Goal: Task Accomplishment & Management: Use online tool/utility

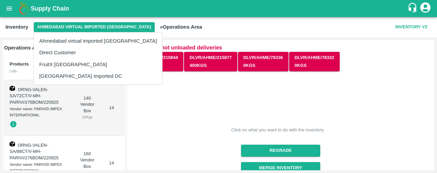
scroll to position [300, 0]
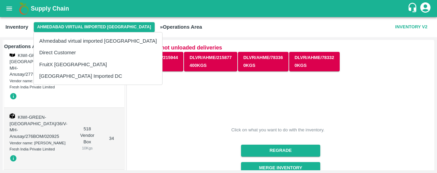
click at [90, 73] on li "[GEOGRAPHIC_DATA] Imported DC" at bounding box center [98, 76] width 128 height 12
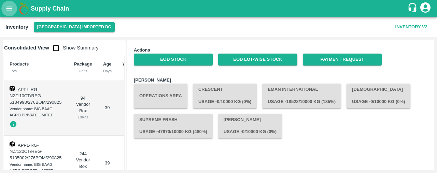
click at [5, 3] on button "open drawer" at bounding box center [9, 9] width 16 height 16
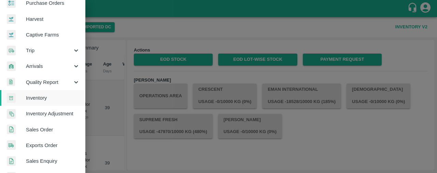
scroll to position [44, 0]
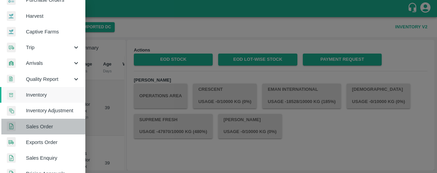
click at [66, 125] on span "Sales Order" at bounding box center [53, 127] width 54 height 8
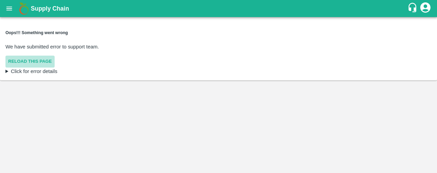
click at [46, 56] on button "Reload this page" at bounding box center [29, 62] width 49 height 12
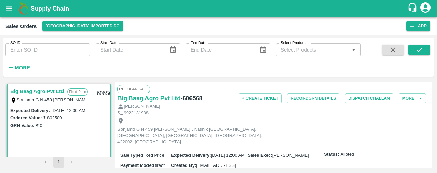
drag, startPoint x: 431, startPoint y: 89, endPoint x: 431, endPoint y: 104, distance: 14.7
click at [431, 104] on div "Big Baag Agro Pvt Ltd Fixed Price Sonjamb G N 459 Sonjamb Nashik , Nashik Mahar…" at bounding box center [218, 125] width 431 height 91
click at [419, 110] on div "9922131988" at bounding box center [272, 113] width 311 height 6
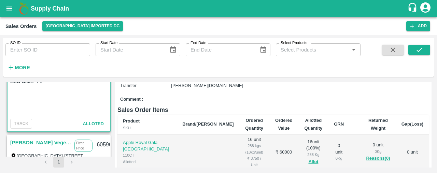
scroll to position [64, 0]
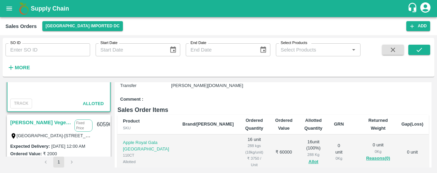
click at [40, 120] on link "Shree Krishna Vegetables" at bounding box center [40, 122] width 61 height 9
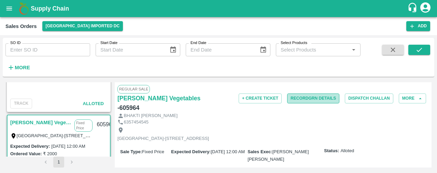
click at [328, 97] on button "Record GRN Details" at bounding box center [313, 99] width 52 height 10
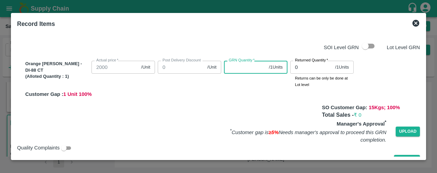
click at [243, 69] on input "GRN Quantity   *" at bounding box center [245, 67] width 42 height 13
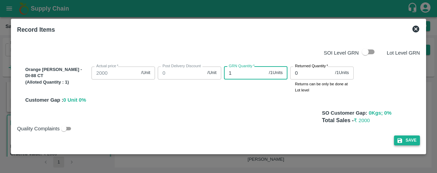
type input "1"
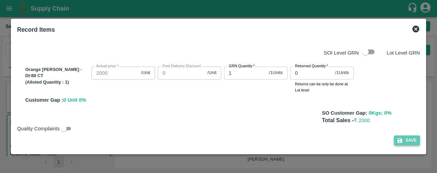
click at [406, 140] on button "Save" at bounding box center [407, 141] width 26 height 10
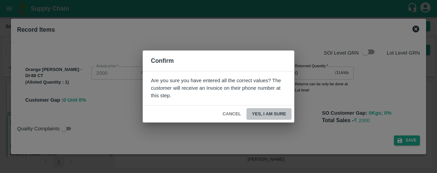
click at [265, 113] on button "Yes, I am sure" at bounding box center [268, 114] width 45 height 12
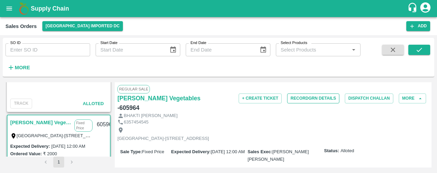
click at [306, 95] on button "Record GRN Details" at bounding box center [313, 99] width 52 height 10
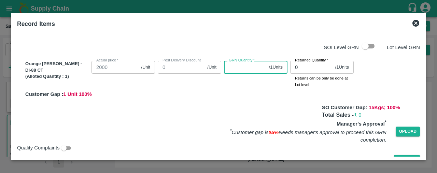
click at [242, 69] on input "GRN Quantity   *" at bounding box center [245, 67] width 42 height 13
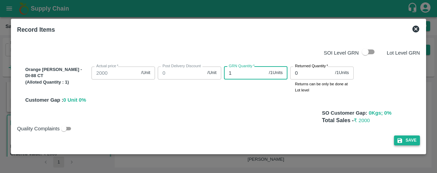
type input "1"
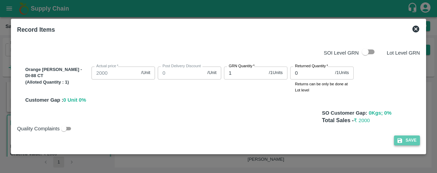
click at [404, 141] on button "Save" at bounding box center [407, 141] width 26 height 10
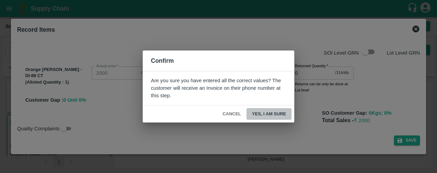
click at [285, 114] on button "Yes, I am sure" at bounding box center [268, 114] width 45 height 12
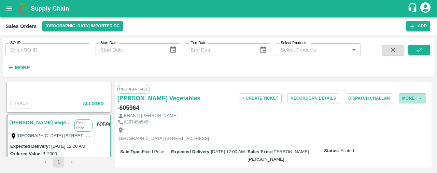
click at [414, 94] on button "More" at bounding box center [412, 99] width 27 height 10
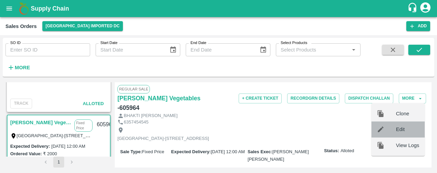
click at [415, 129] on span "Edit" at bounding box center [407, 130] width 23 height 8
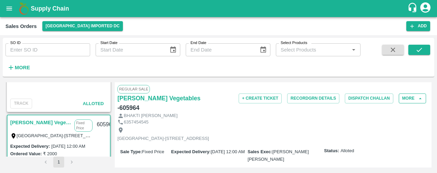
click at [401, 98] on button "More" at bounding box center [412, 99] width 27 height 10
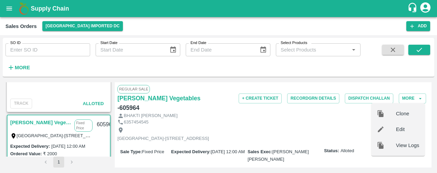
click at [355, 125] on div "Everest Park Street-1, Hotel Jaddus Street,, Kalawad Road, Rajkot Municipal Cor…" at bounding box center [272, 134] width 311 height 18
